Goal: Task Accomplishment & Management: Complete application form

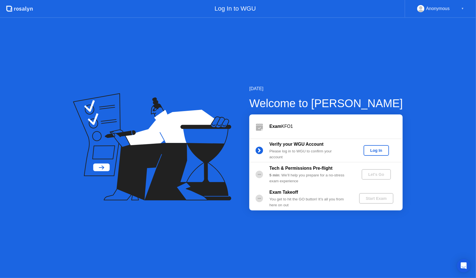
click at [373, 155] on button "Log In" at bounding box center [376, 150] width 25 height 11
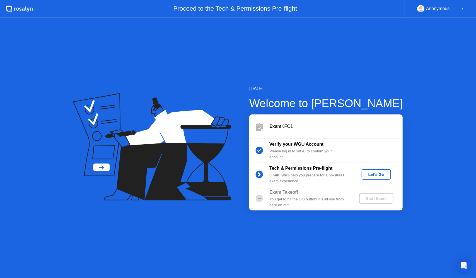
click at [379, 174] on div "Let's Go" at bounding box center [376, 174] width 25 height 4
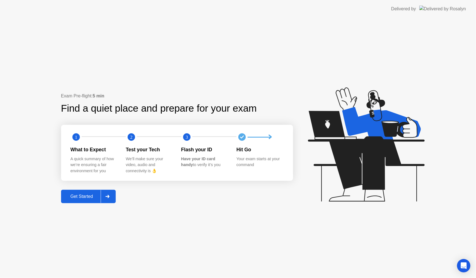
click at [86, 196] on div "Get Started" at bounding box center [82, 196] width 38 height 5
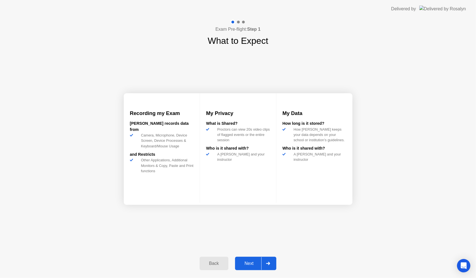
click at [257, 263] on div "Next" at bounding box center [249, 263] width 25 height 5
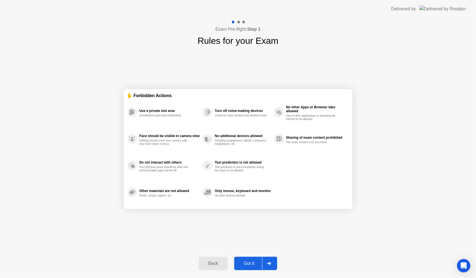
click at [255, 263] on div "Got it" at bounding box center [249, 263] width 26 height 5
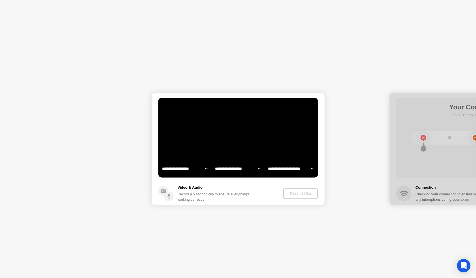
select select "**********"
select select "*******"
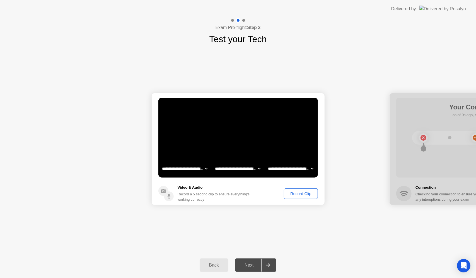
click at [295, 199] on footer "Video & Audio Record a 5 second clip to ensure everything’s working correctly R…" at bounding box center [238, 193] width 173 height 23
click at [296, 194] on div "Record Clip" at bounding box center [301, 193] width 30 height 4
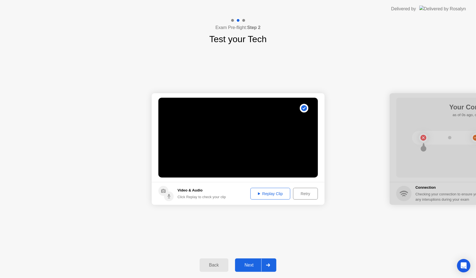
click at [259, 266] on div "Next" at bounding box center [249, 264] width 25 height 5
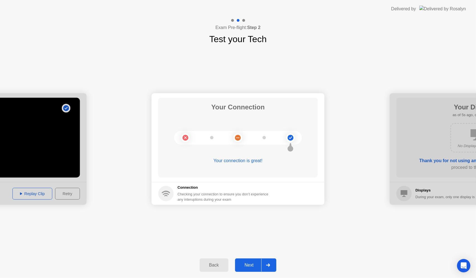
click at [257, 266] on div "Next" at bounding box center [249, 264] width 25 height 5
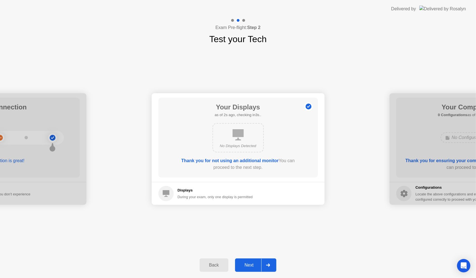
click at [263, 264] on div at bounding box center [267, 265] width 13 height 13
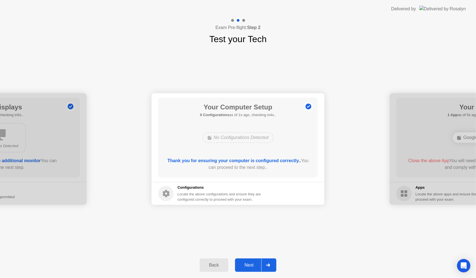
click at [263, 267] on div at bounding box center [267, 265] width 13 height 13
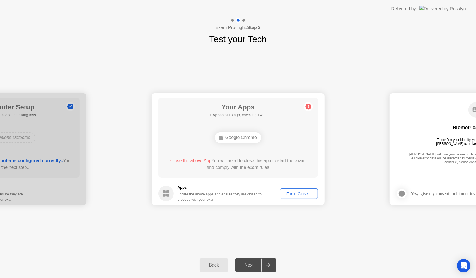
click at [236, 140] on div "Google Chrome" at bounding box center [238, 137] width 47 height 11
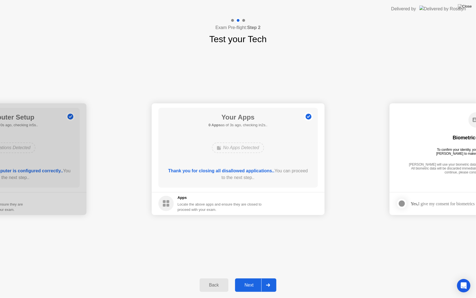
click at [262, 277] on div at bounding box center [267, 284] width 13 height 13
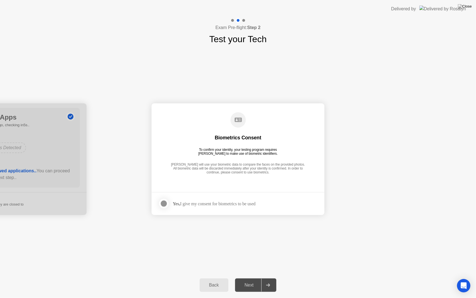
drag, startPoint x: 159, startPoint y: 204, endPoint x: 166, endPoint y: 204, distance: 7.5
click at [161, 204] on label at bounding box center [165, 203] width 15 height 11
click at [263, 277] on div at bounding box center [267, 284] width 13 height 13
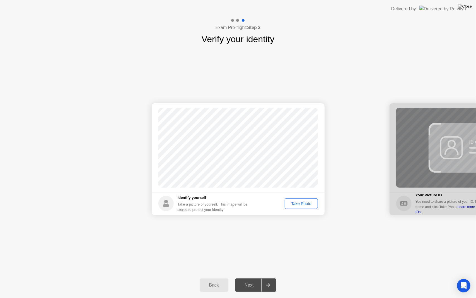
click at [305, 201] on div "Take Photo" at bounding box center [301, 203] width 29 height 4
click at [257, 277] on div "Next" at bounding box center [249, 284] width 25 height 5
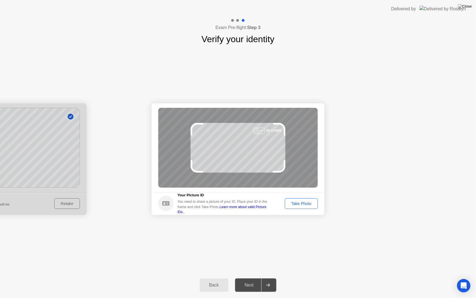
click at [310, 206] on button "Take Photo" at bounding box center [301, 203] width 33 height 11
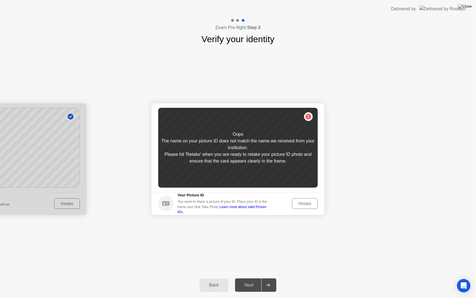
click at [309, 203] on div "Retake" at bounding box center [305, 203] width 22 height 4
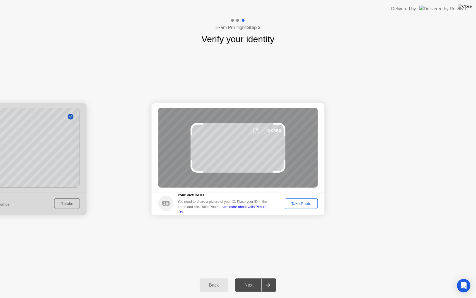
click at [307, 202] on div "Take Photo" at bounding box center [301, 203] width 29 height 4
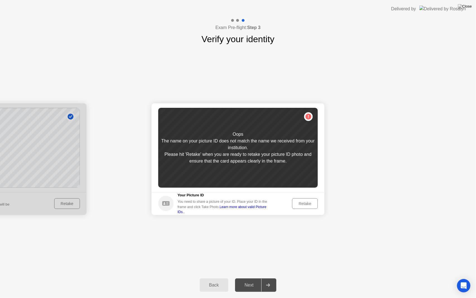
click at [306, 205] on div "Retake" at bounding box center [305, 203] width 22 height 4
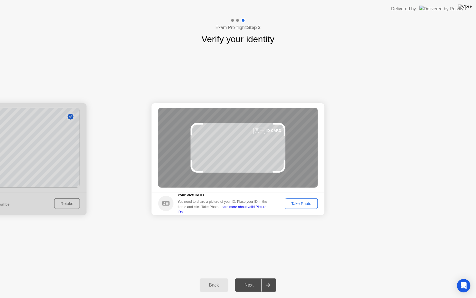
click at [306, 207] on button "Take Photo" at bounding box center [301, 203] width 33 height 11
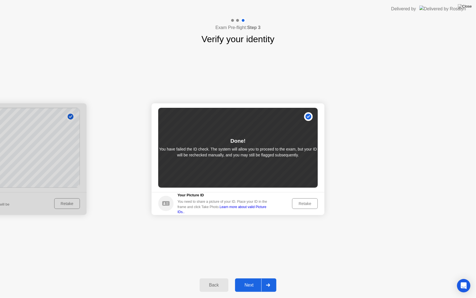
click at [251, 277] on div "Back Next" at bounding box center [238, 285] width 476 height 26
click at [256, 277] on div "Next" at bounding box center [249, 284] width 25 height 5
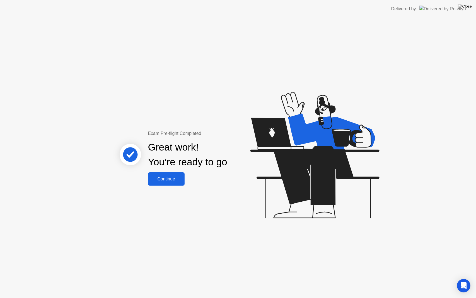
click at [176, 178] on div "Continue" at bounding box center [166, 178] width 33 height 5
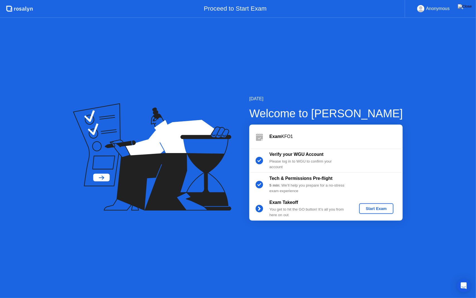
click at [377, 207] on div "Start Exam" at bounding box center [376, 208] width 30 height 4
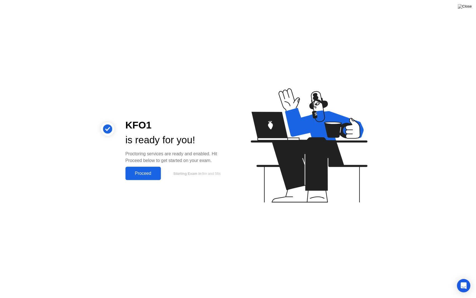
click at [131, 171] on div "Proceed" at bounding box center [143, 173] width 32 height 5
